Goal: Task Accomplishment & Management: Use online tool/utility

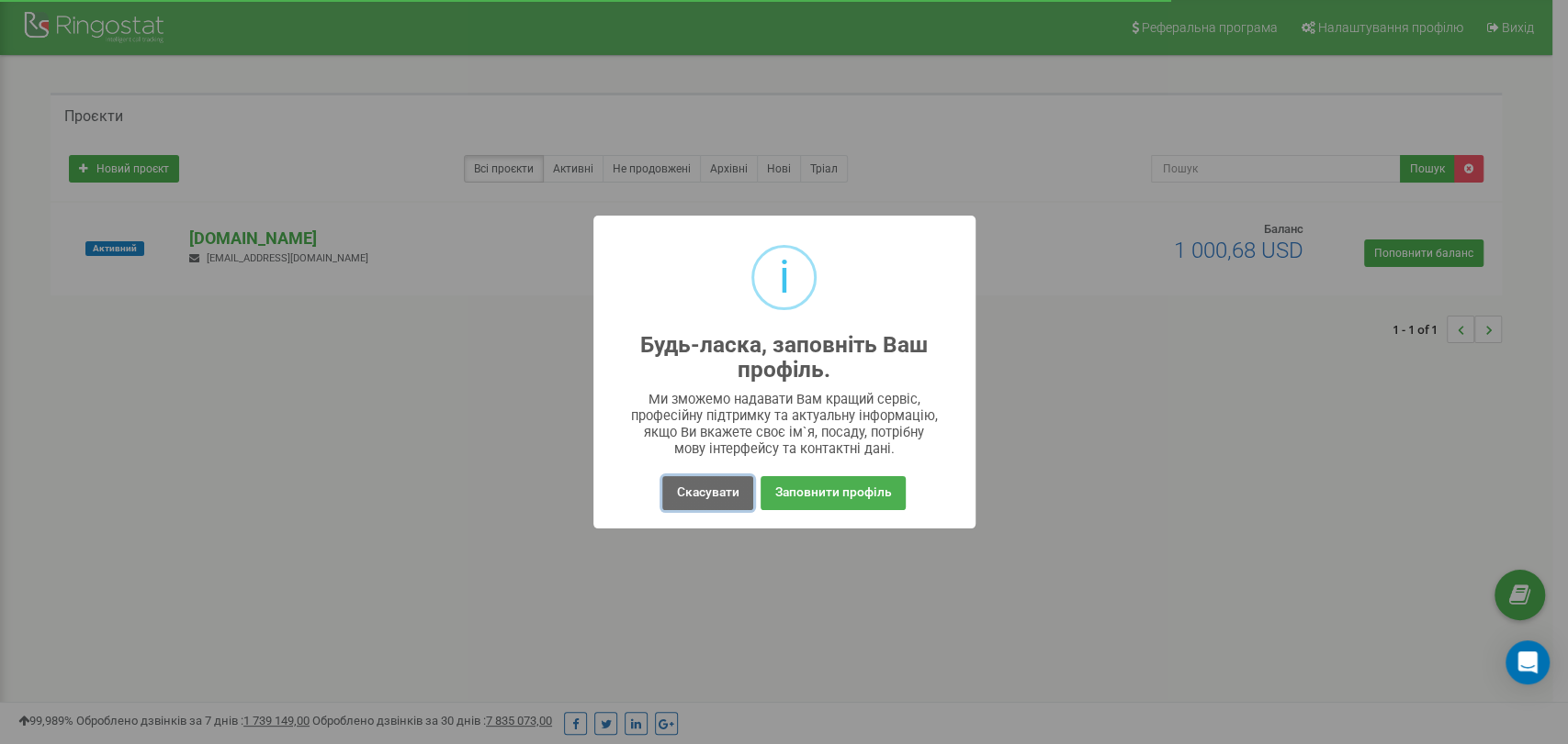
click at [727, 498] on button "Скасувати" at bounding box center [707, 493] width 90 height 34
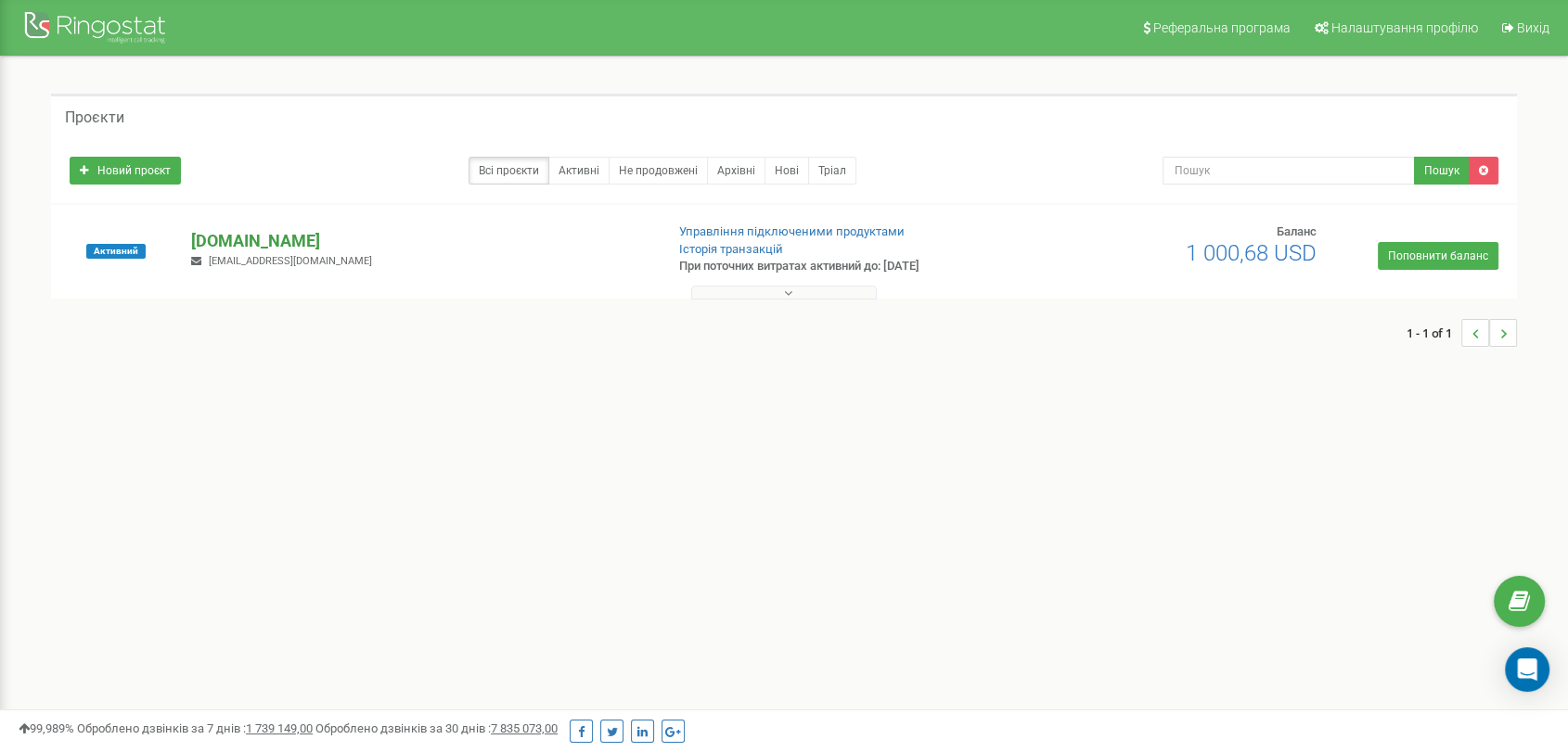
click at [275, 234] on p "[DOMAIN_NAME]" at bounding box center [419, 241] width 457 height 24
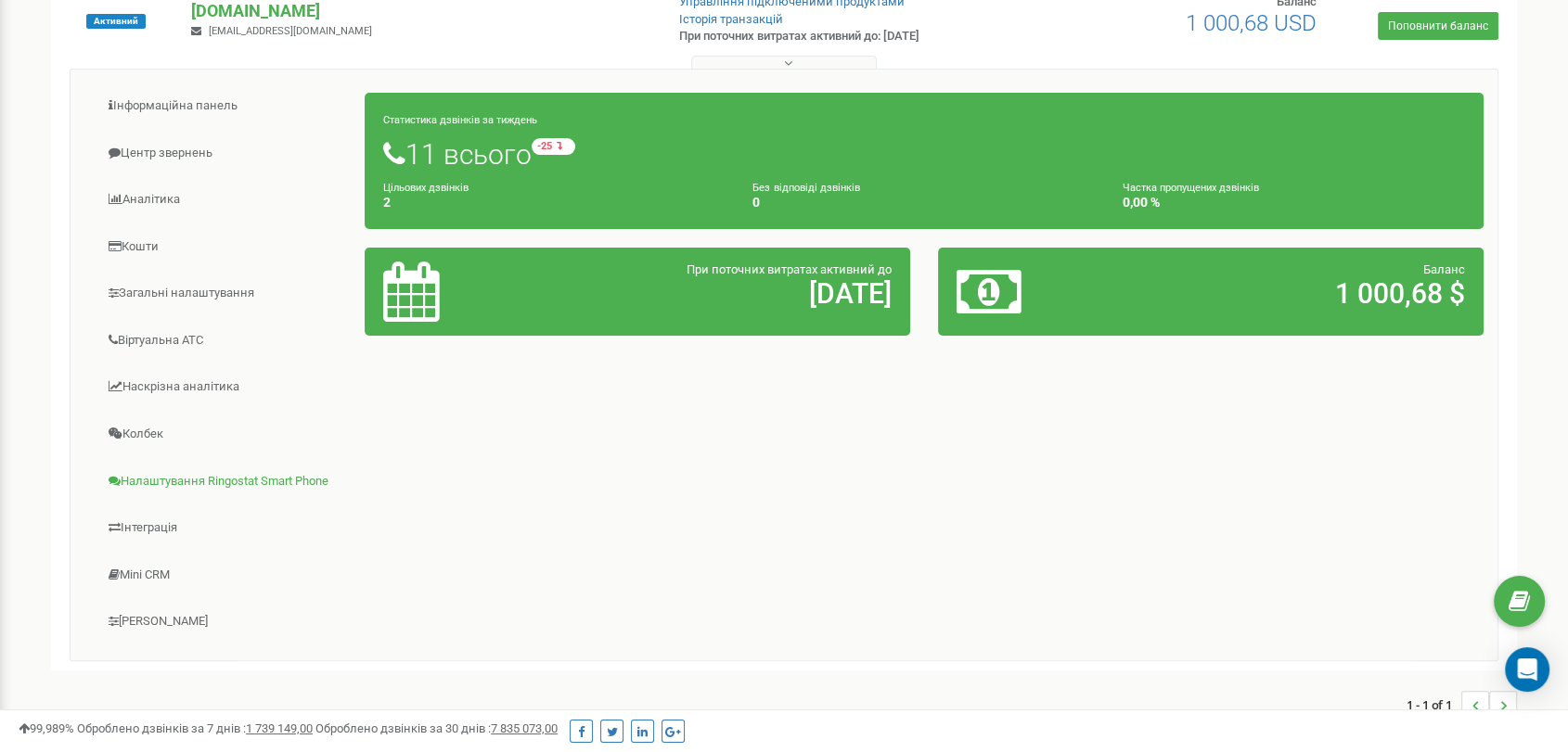
scroll to position [103, 0]
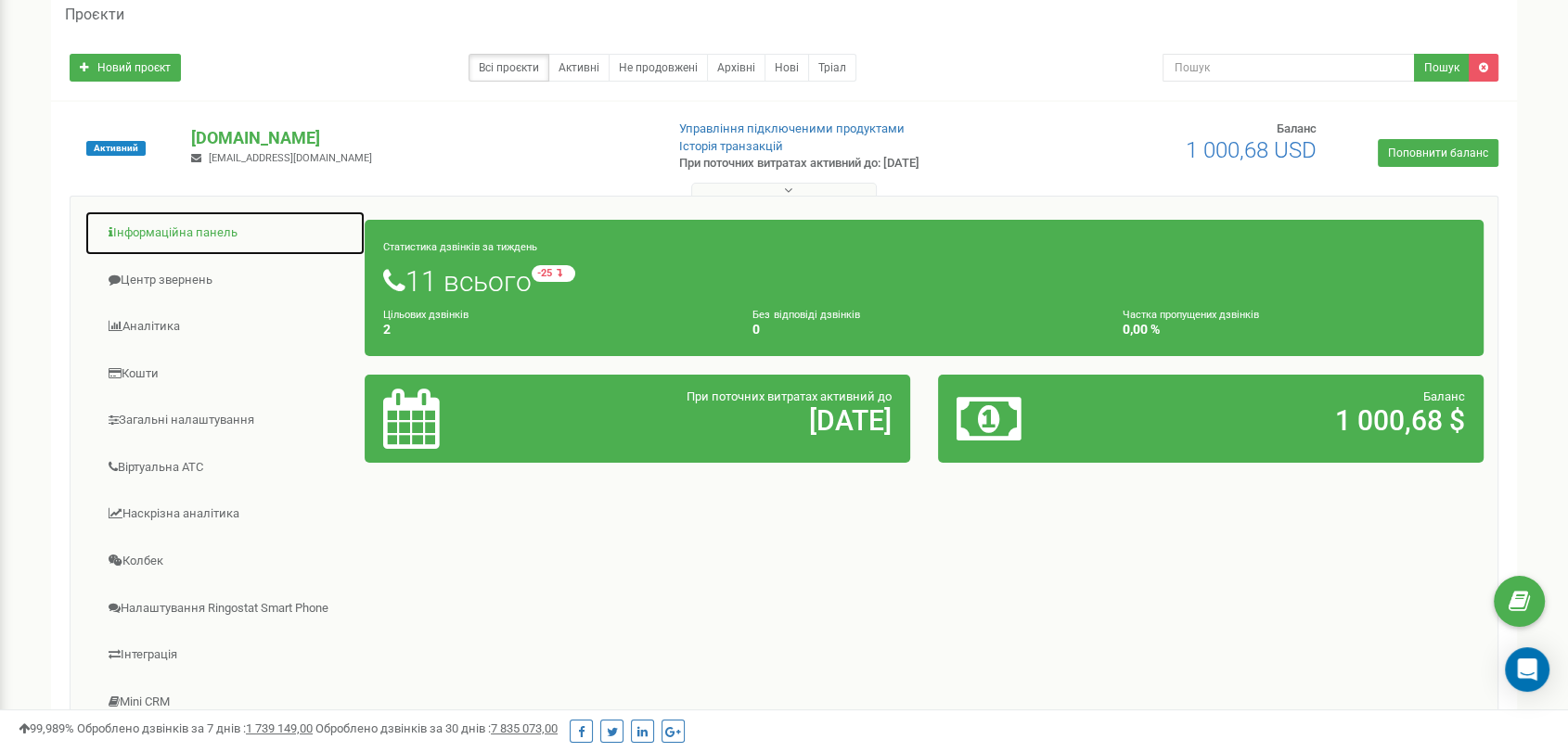
click at [201, 239] on link "Інформаційна панель" at bounding box center [226, 232] width 282 height 45
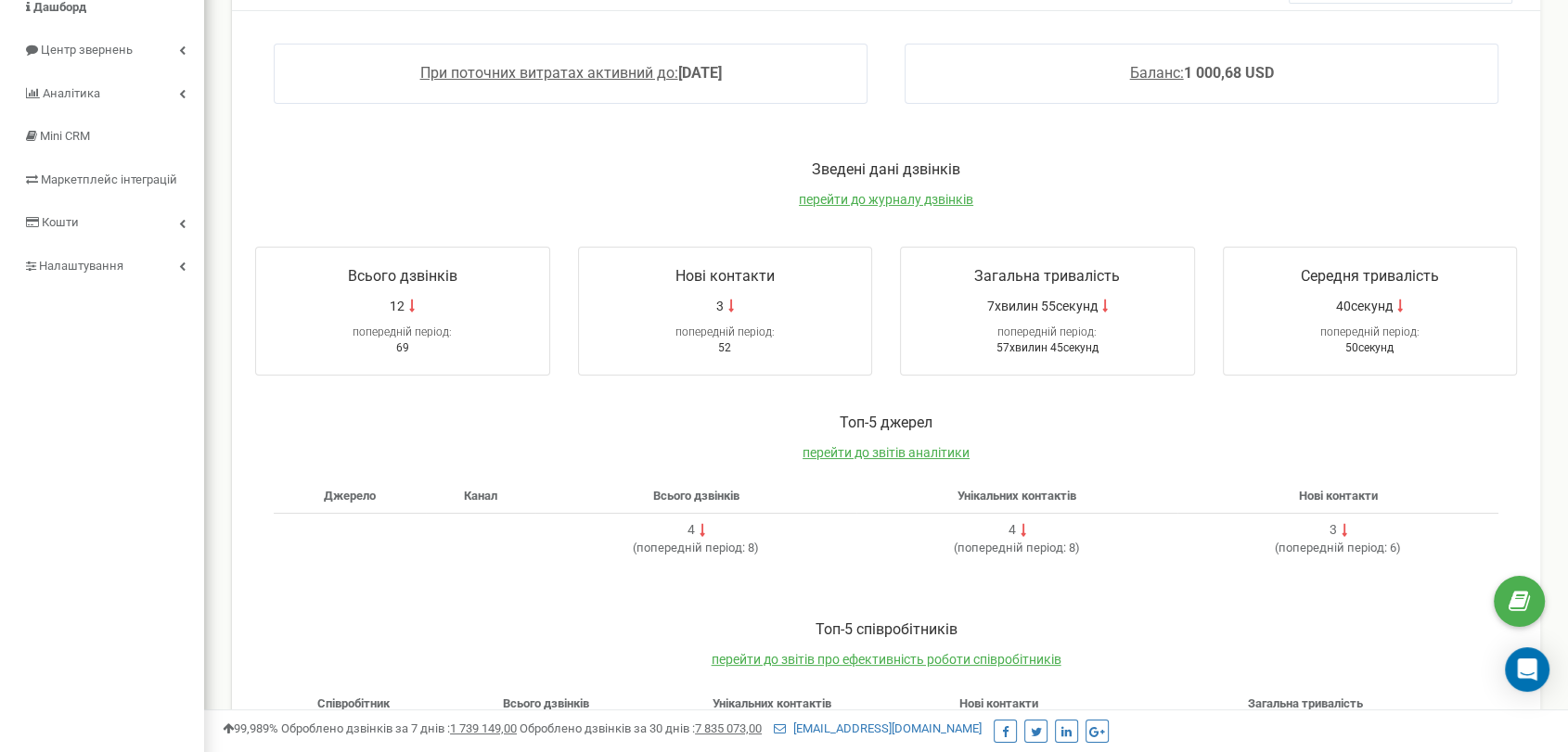
scroll to position [361, 0]
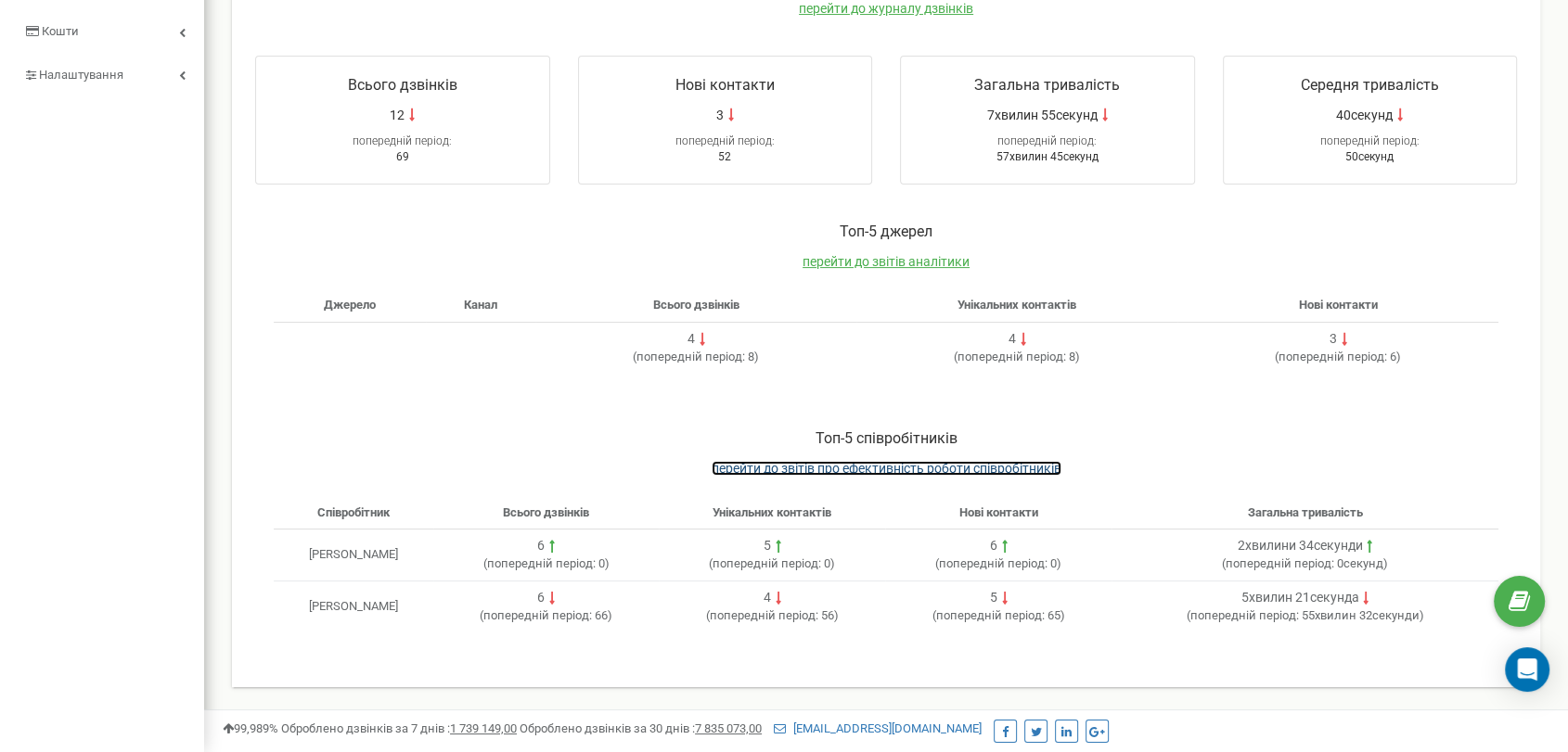
click at [802, 471] on span "перейти до звітів про ефективність роботи співробітників" at bounding box center [886, 468] width 350 height 14
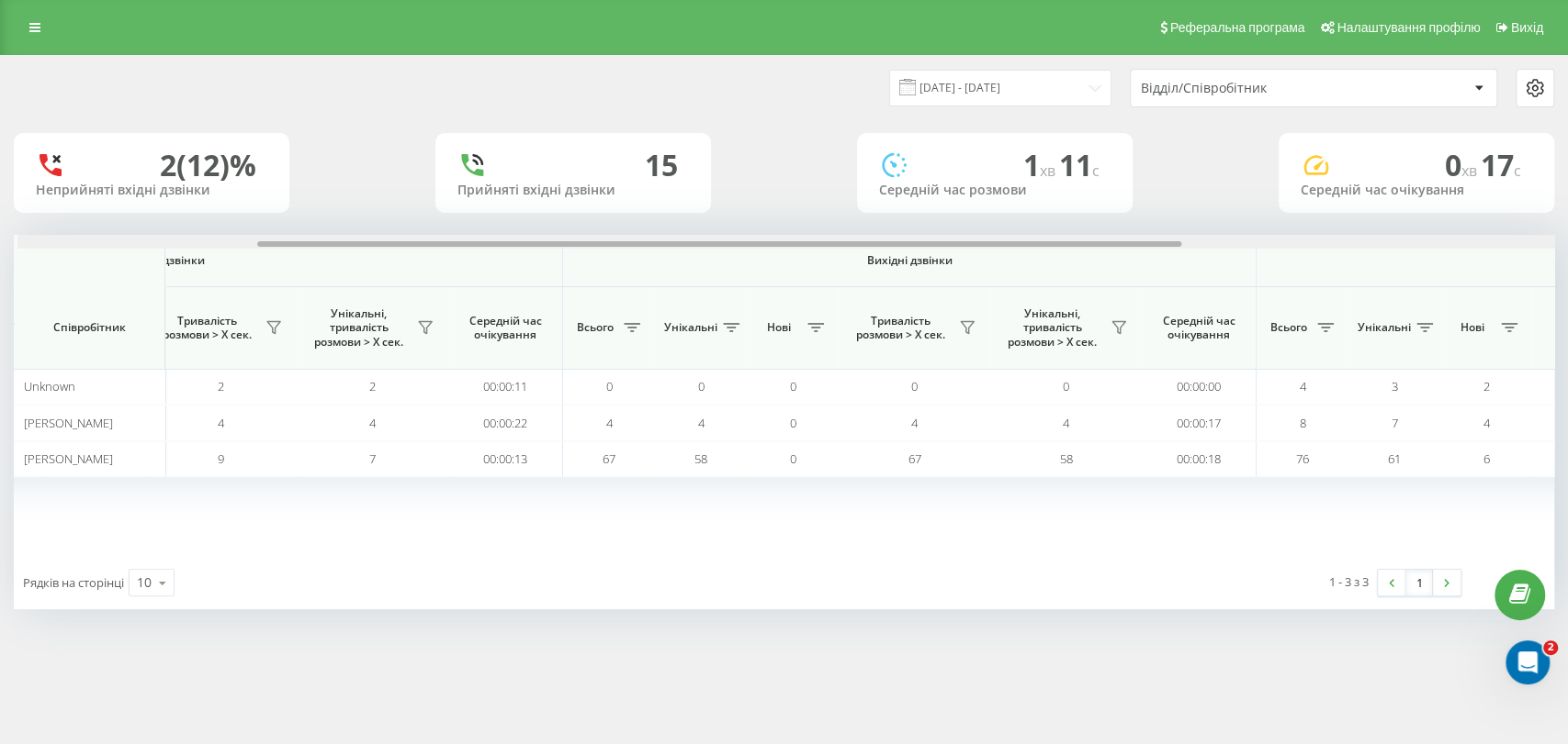
drag, startPoint x: 858, startPoint y: 240, endPoint x: 1098, endPoint y: 245, distance: 240.1
click at [1098, 245] on div at bounding box center [719, 244] width 924 height 6
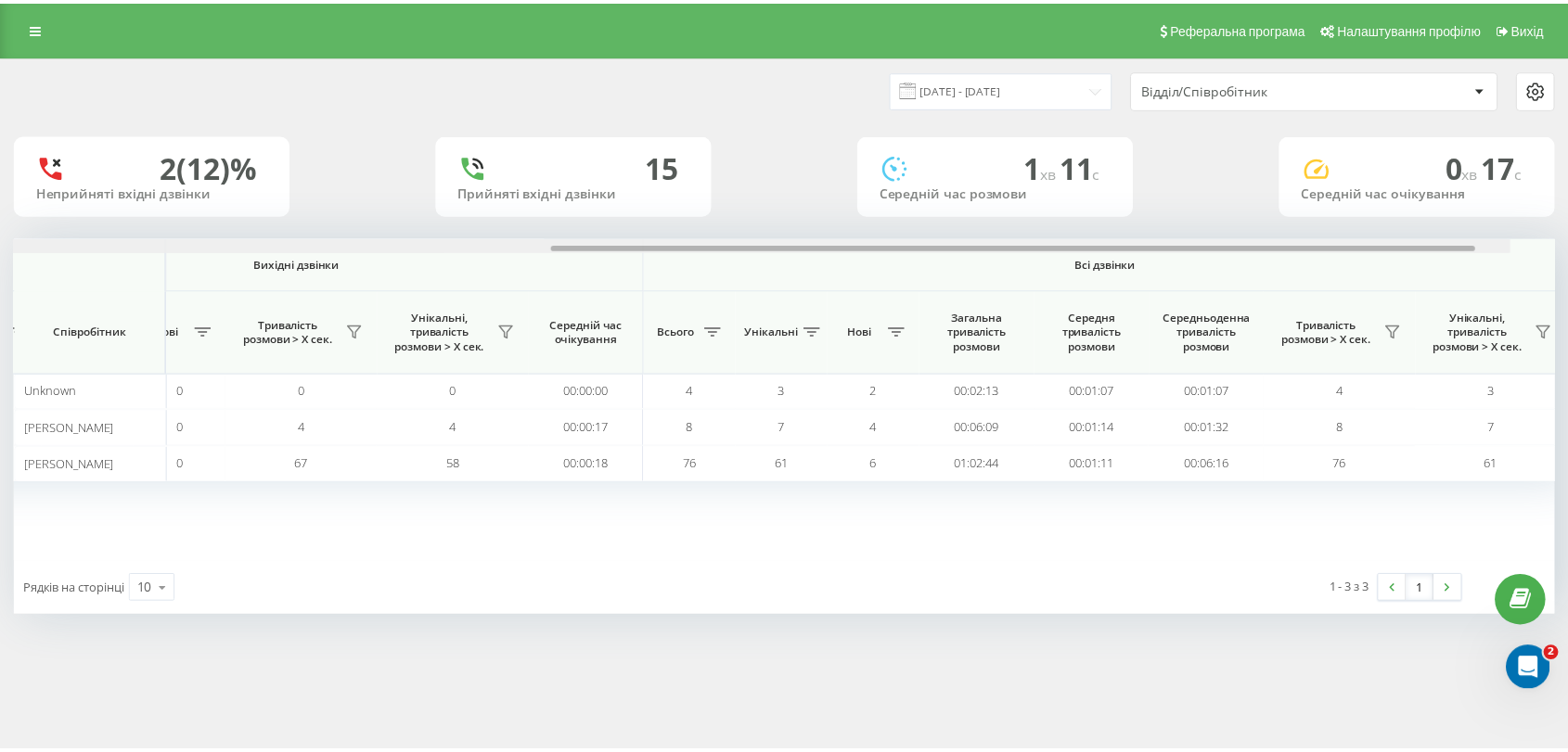
scroll to position [0, 1033]
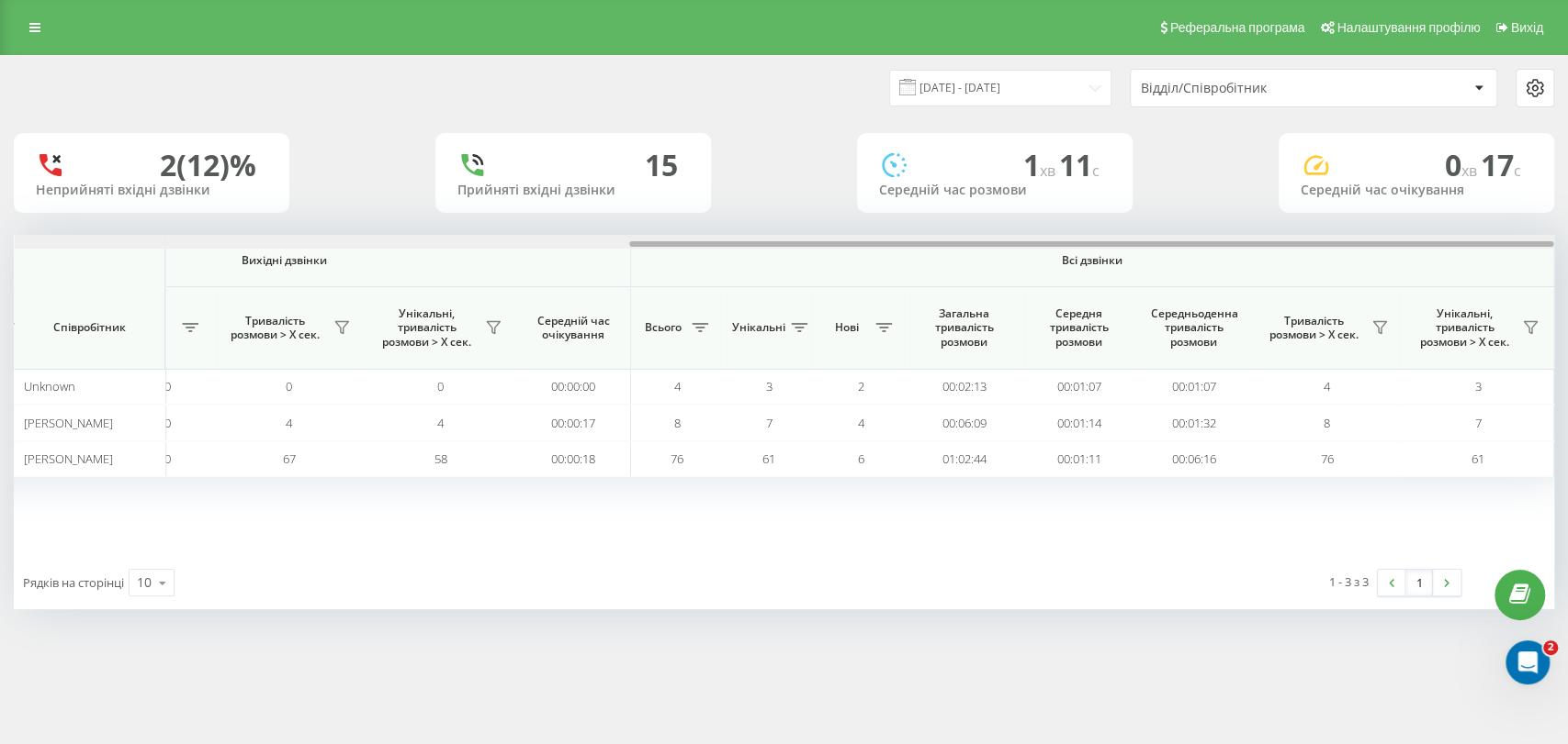
drag, startPoint x: 838, startPoint y: 241, endPoint x: 1258, endPoint y: 235, distance: 420.0
click at [1257, 235] on div at bounding box center [784, 241] width 1539 height 13
click at [36, 33] on icon at bounding box center [35, 27] width 11 height 12
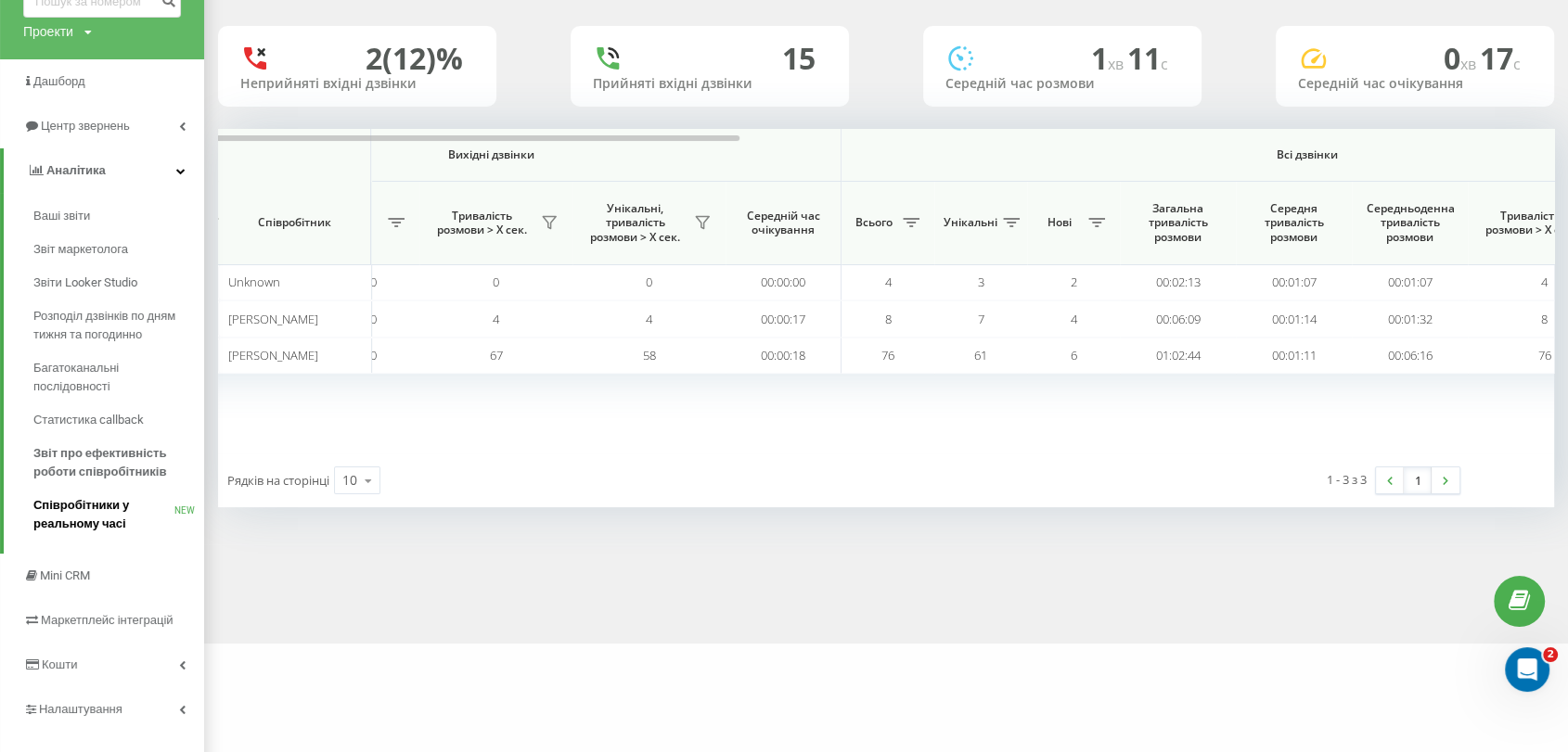
scroll to position [136, 0]
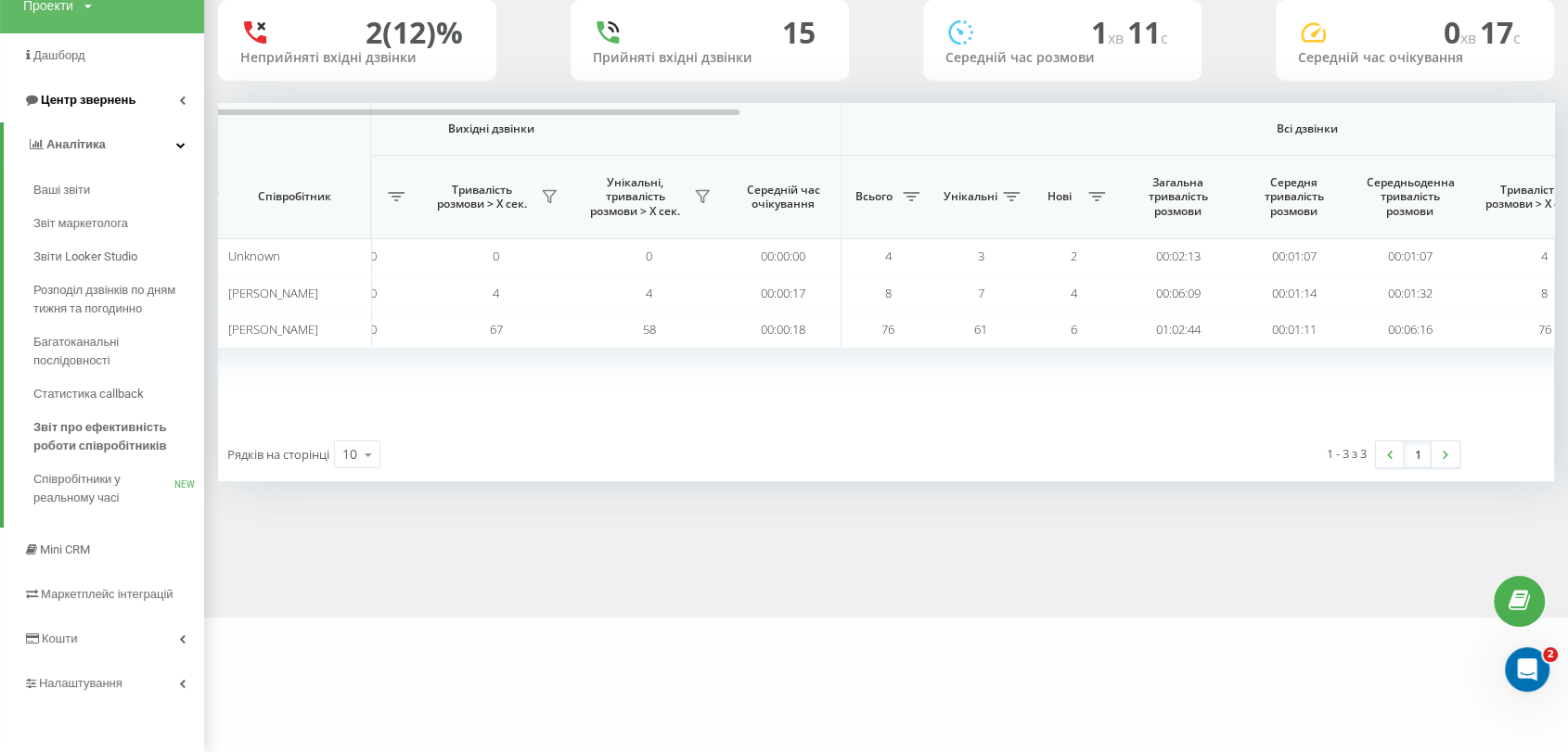
click at [117, 103] on span "Центр звернень" at bounding box center [88, 99] width 95 height 13
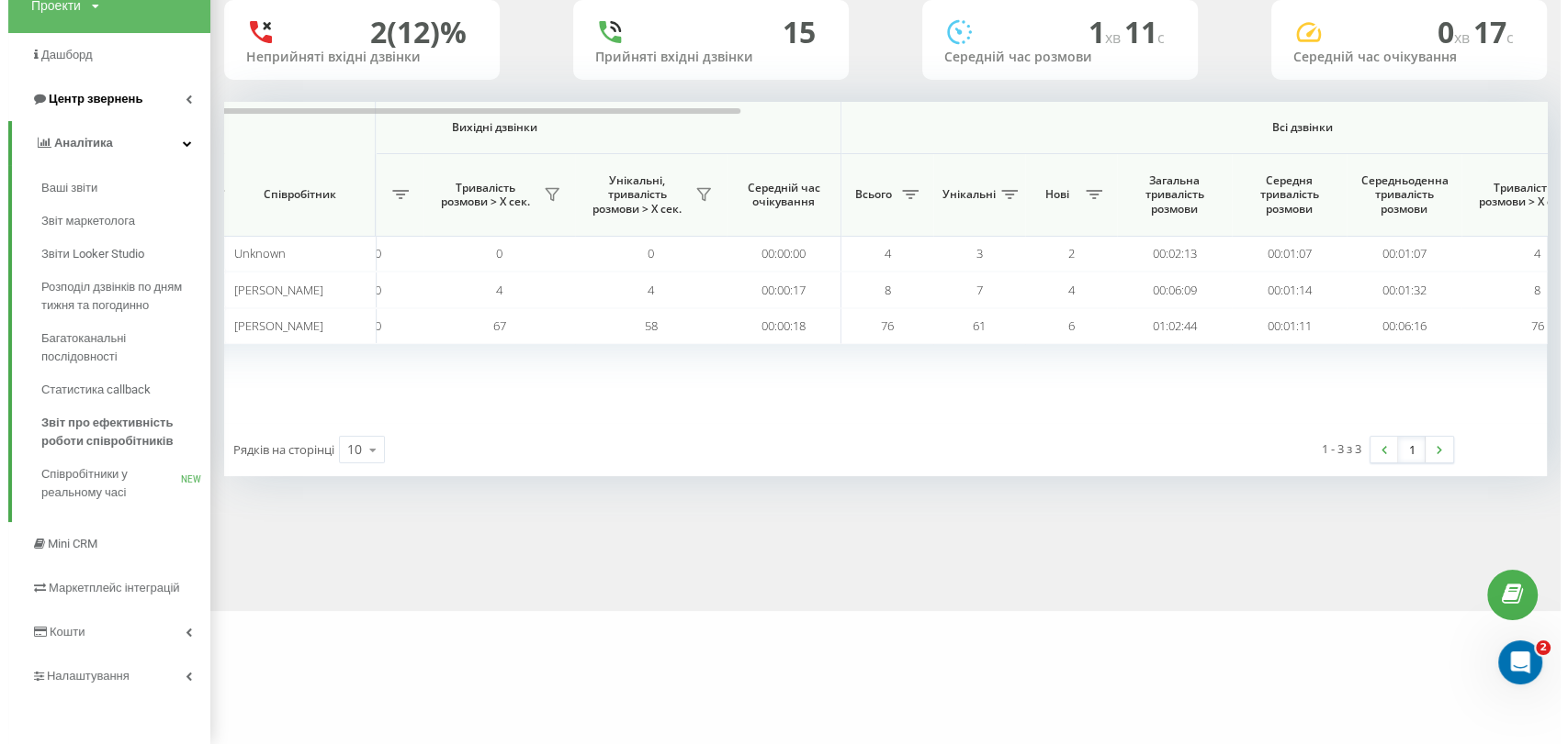
scroll to position [0, 0]
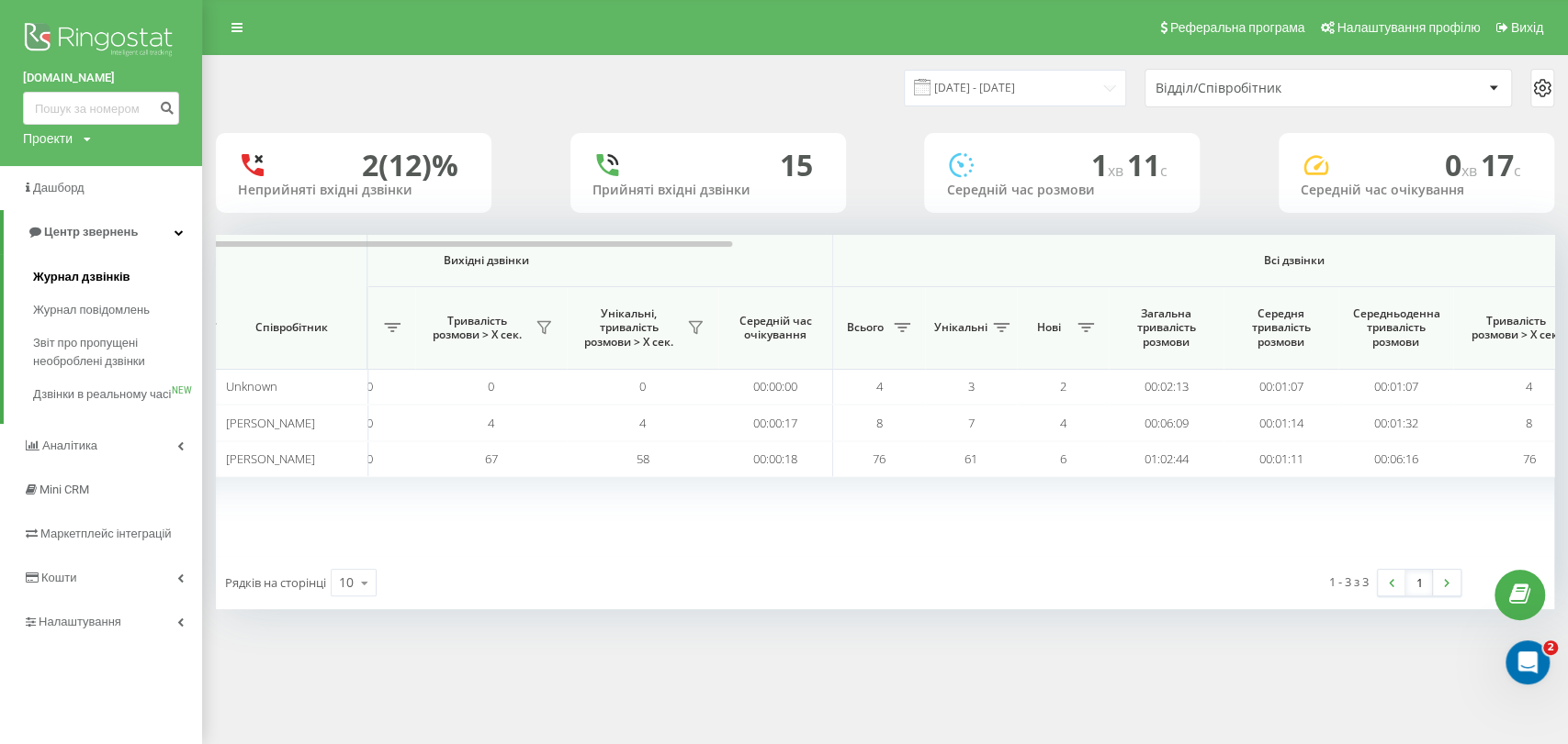
click at [108, 288] on link "Журнал дзвінків" at bounding box center [117, 277] width 169 height 33
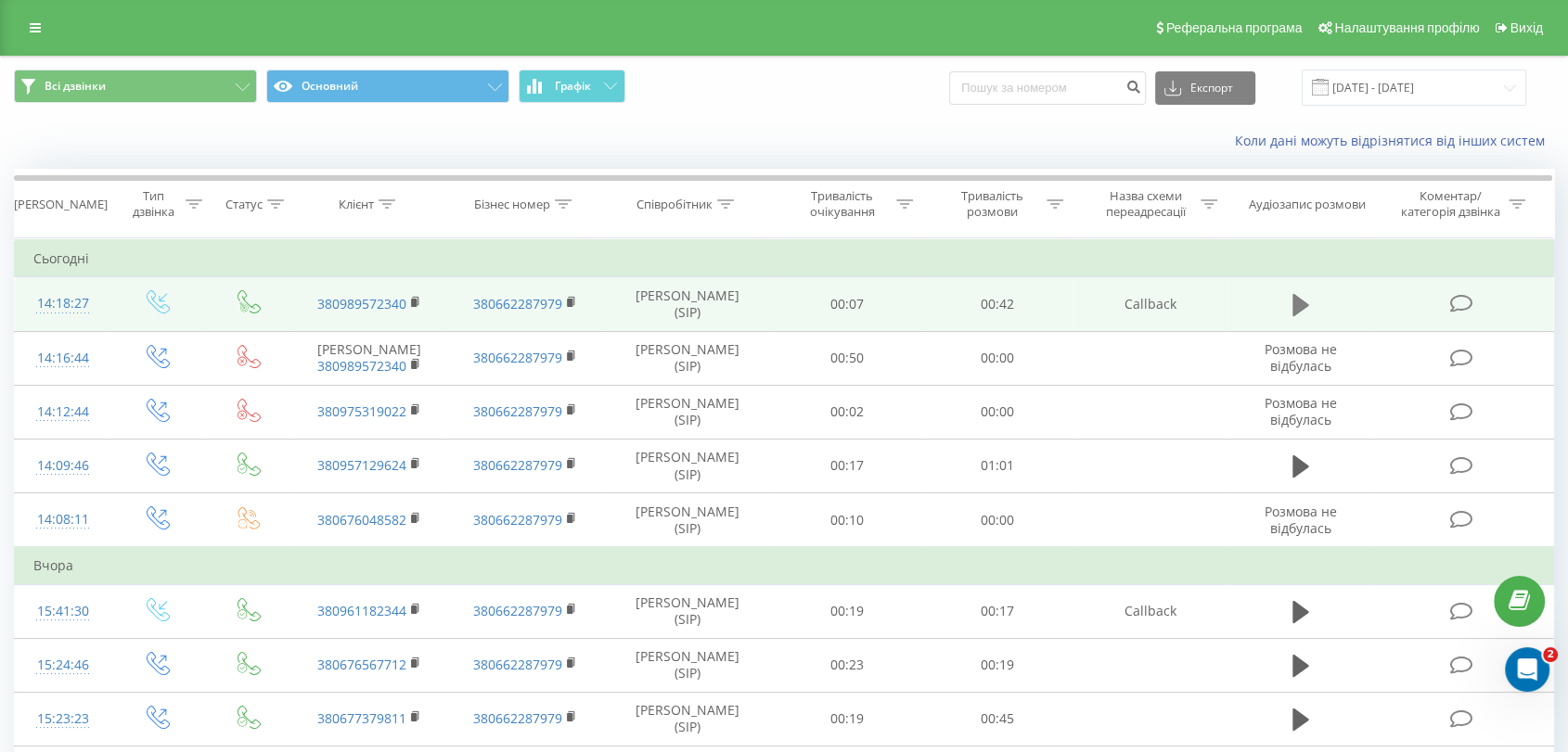
click at [1308, 299] on icon at bounding box center [1301, 305] width 16 height 26
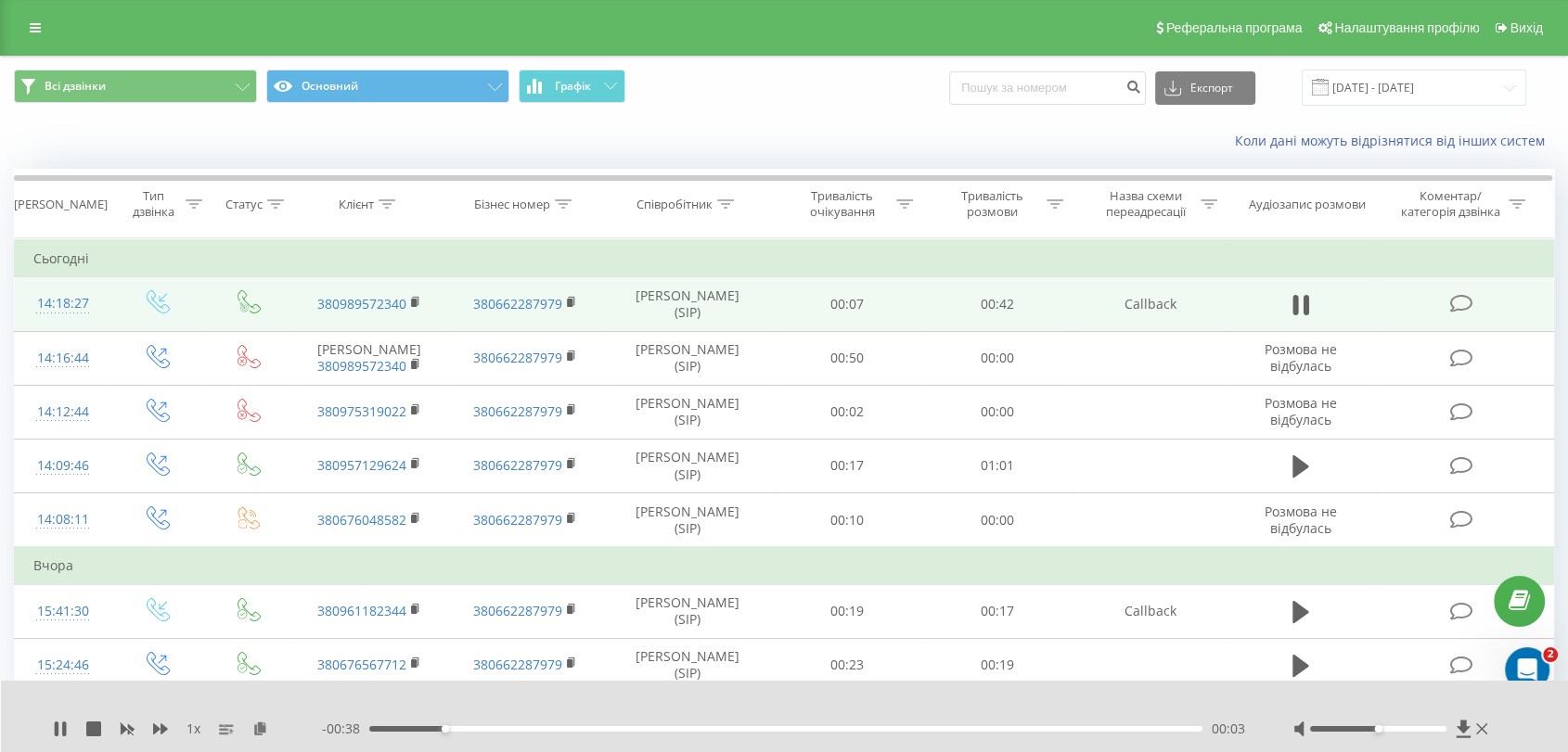
click at [540, 692] on div "1 x - 00:38 00:03 00:03" at bounding box center [785, 716] width 1568 height 71
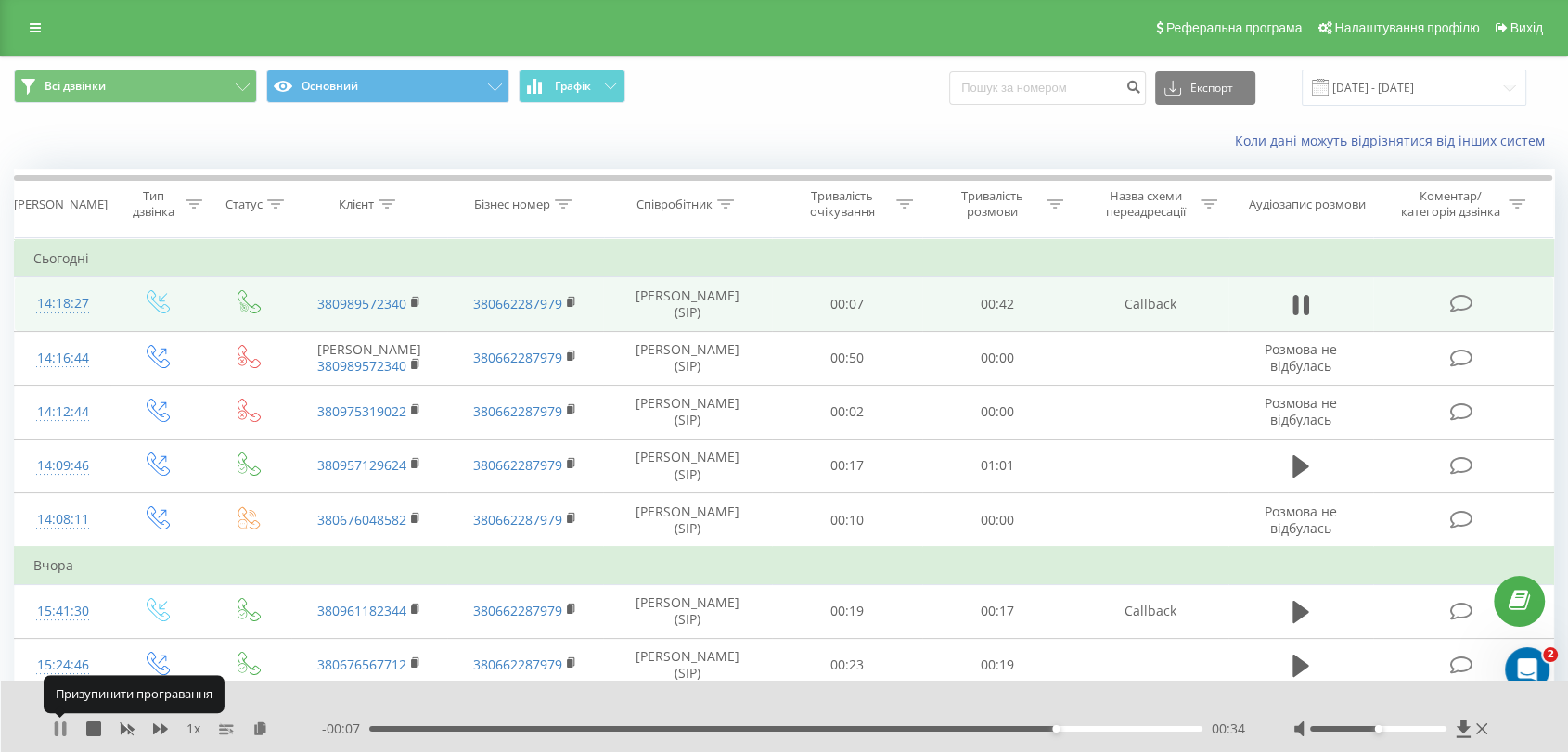
click at [61, 725] on icon at bounding box center [60, 729] width 14 height 14
